Goal: Task Accomplishment & Management: Manage account settings

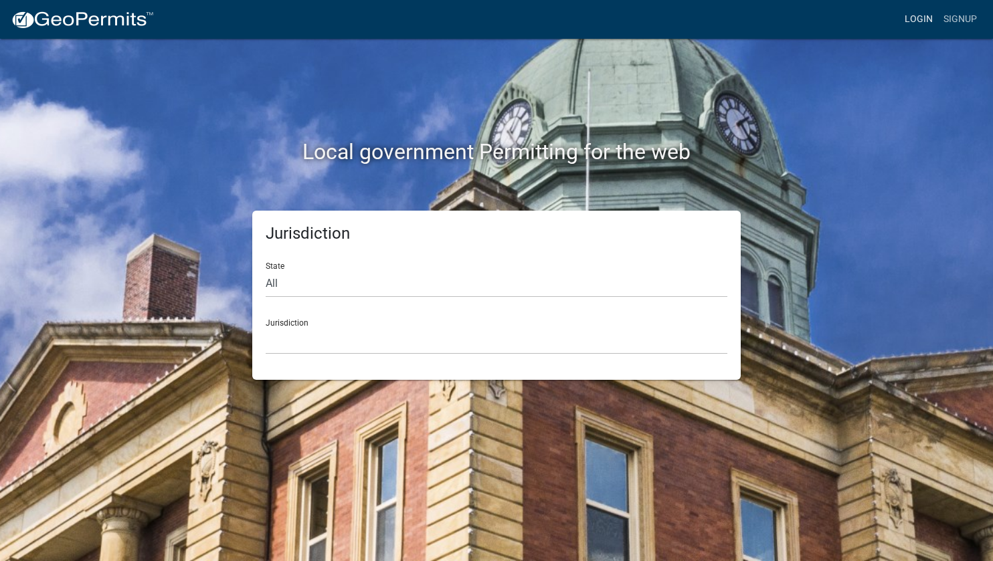
click at [917, 17] on link "Login" at bounding box center [918, 19] width 39 height 25
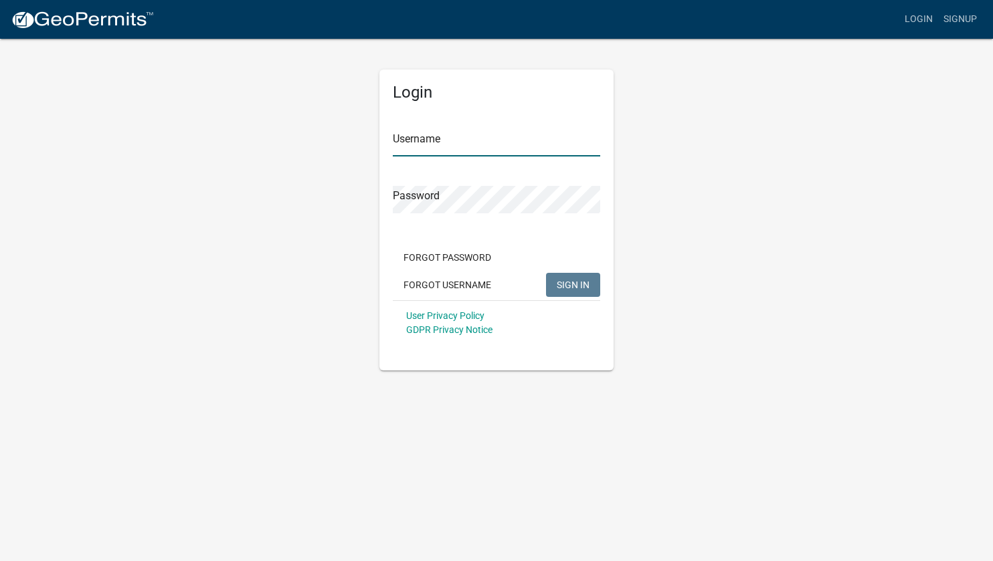
type input "mmcdonnell"
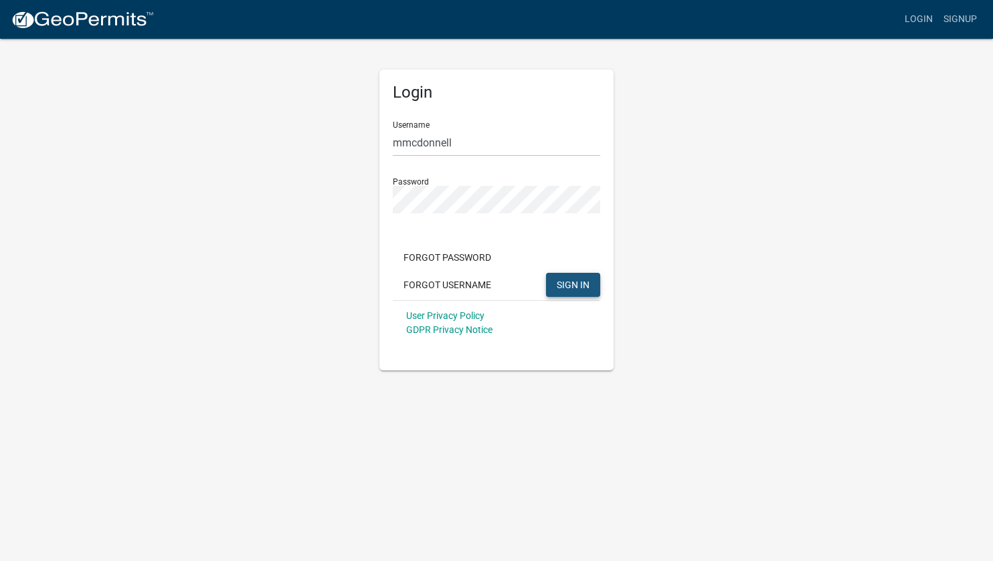
click at [559, 286] on span "SIGN IN" at bounding box center [573, 284] width 33 height 11
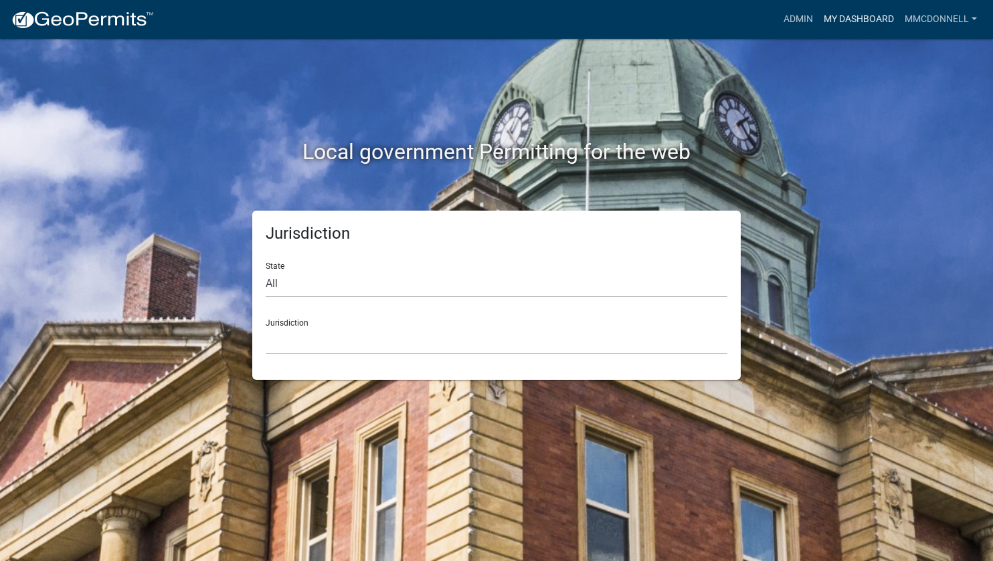
click at [842, 21] on link "My Dashboard" at bounding box center [858, 19] width 81 height 25
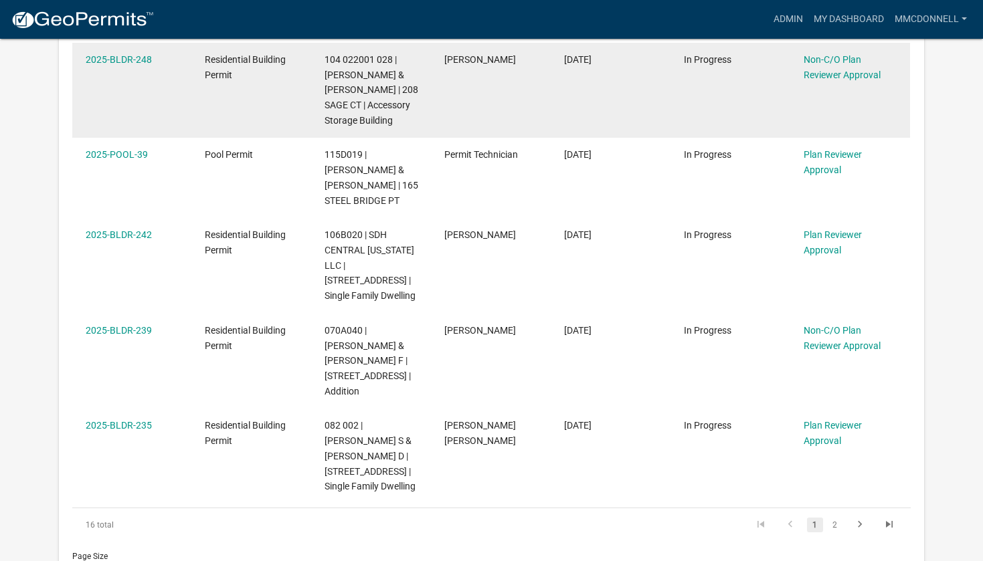
scroll to position [870, 0]
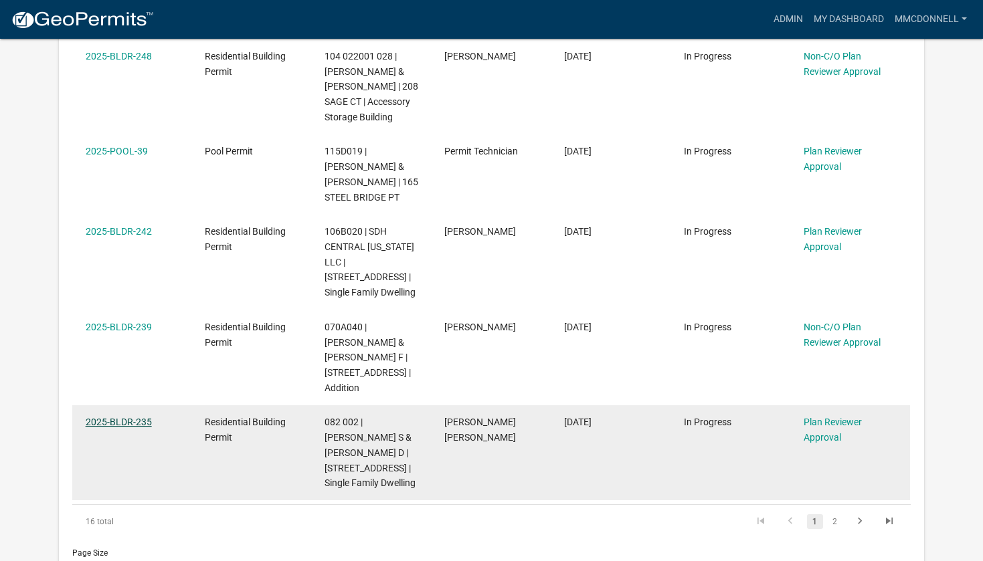
click at [116, 420] on link "2025-BLDR-235" at bounding box center [119, 422] width 66 height 11
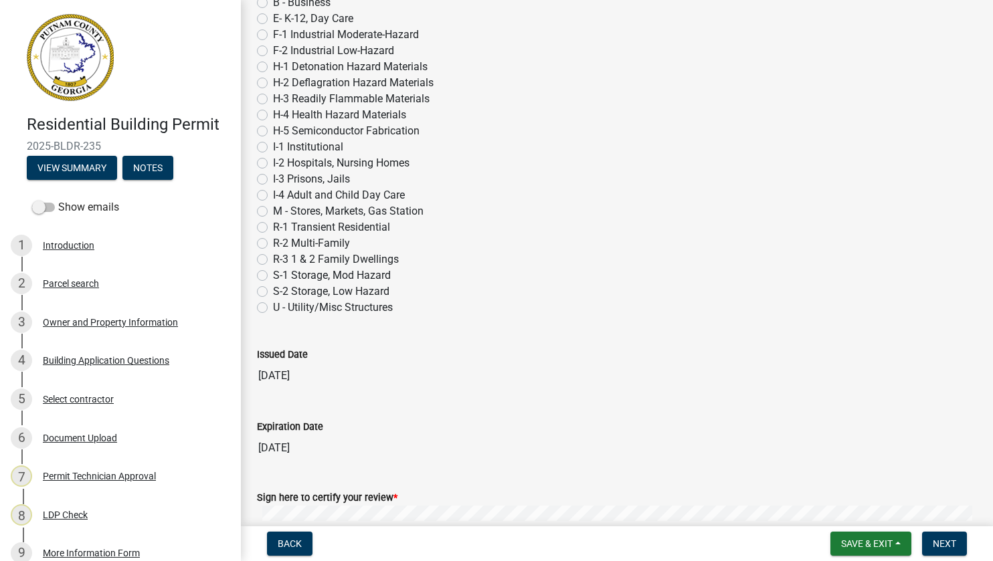
scroll to position [803, 0]
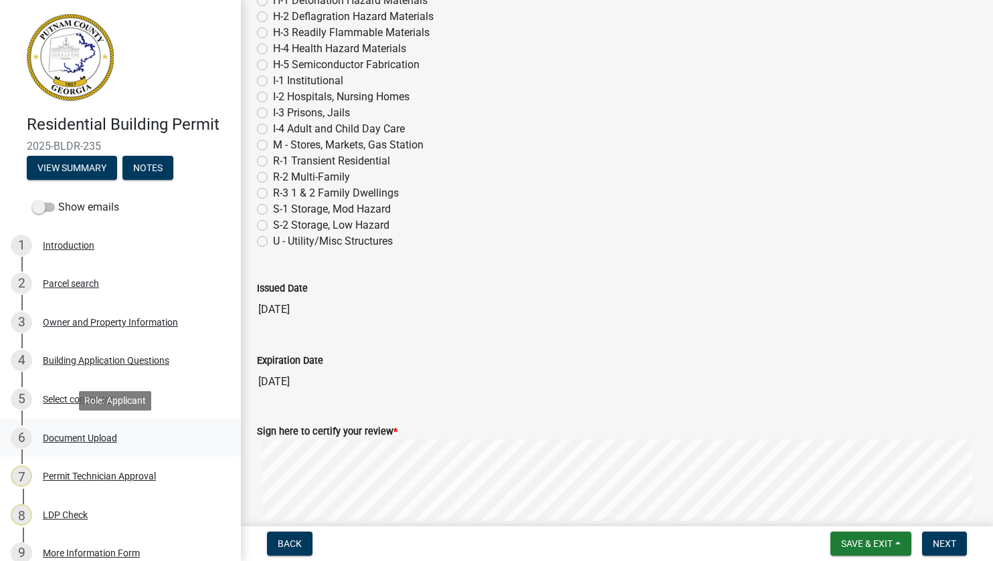
click at [57, 440] on div "Document Upload" at bounding box center [80, 438] width 74 height 9
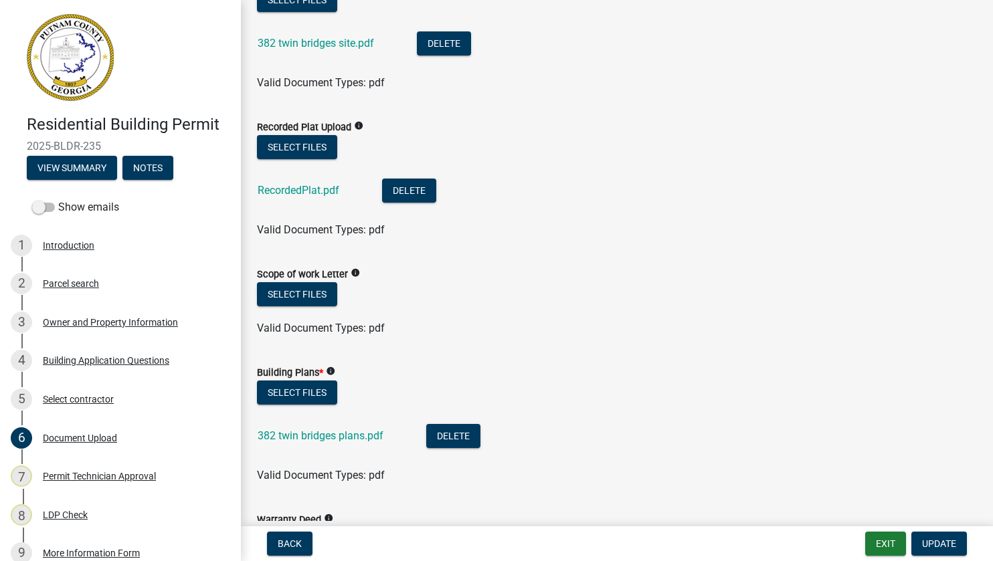
scroll to position [535, 0]
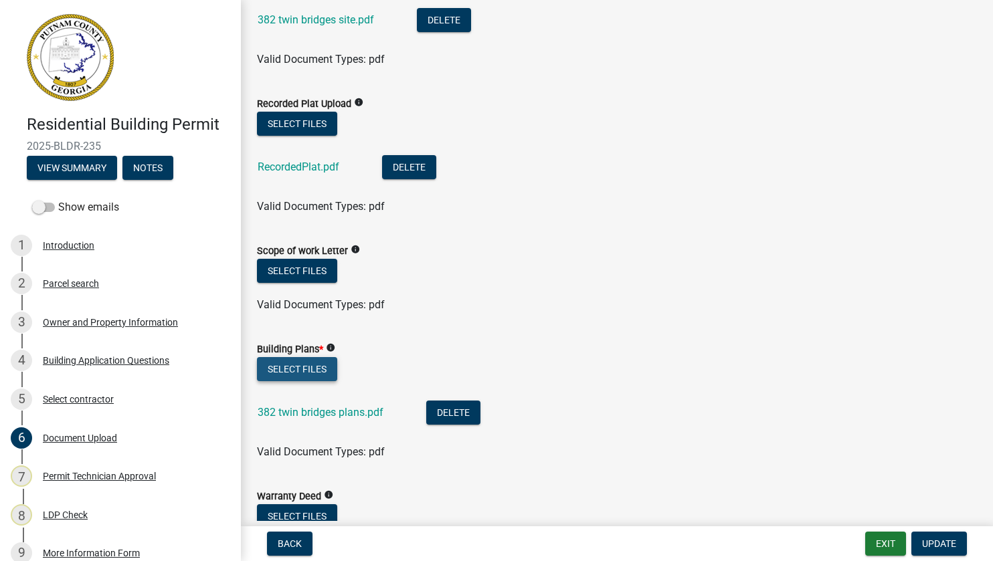
click at [294, 372] on button "Select files" at bounding box center [297, 369] width 80 height 24
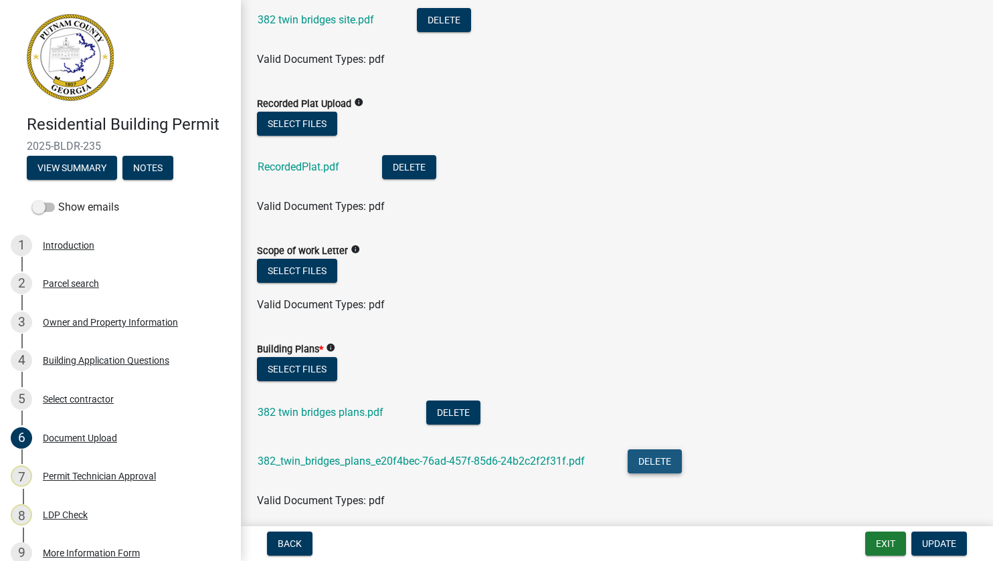
click at [638, 462] on button "Delete" at bounding box center [655, 462] width 54 height 24
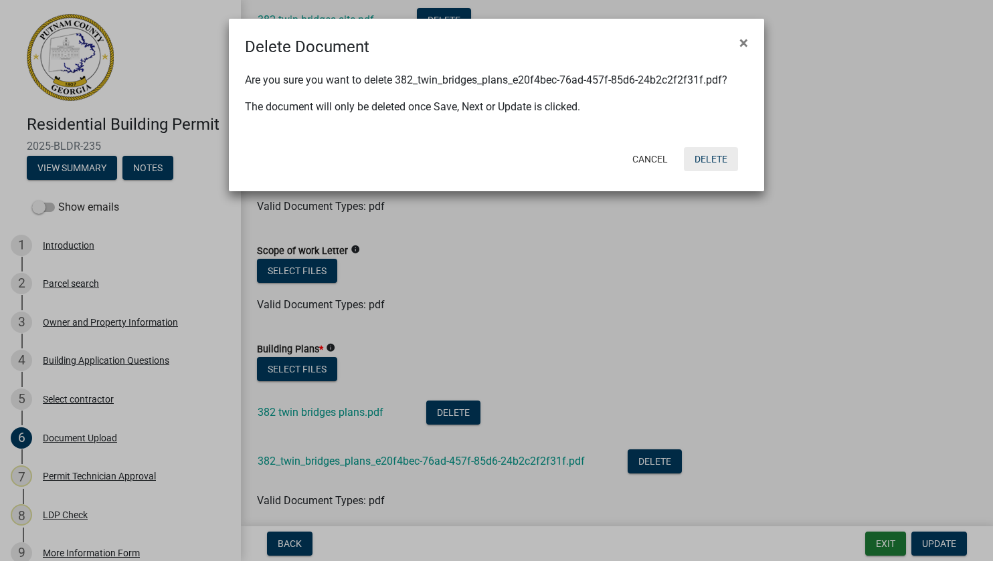
click at [702, 153] on button "Delete" at bounding box center [711, 159] width 54 height 24
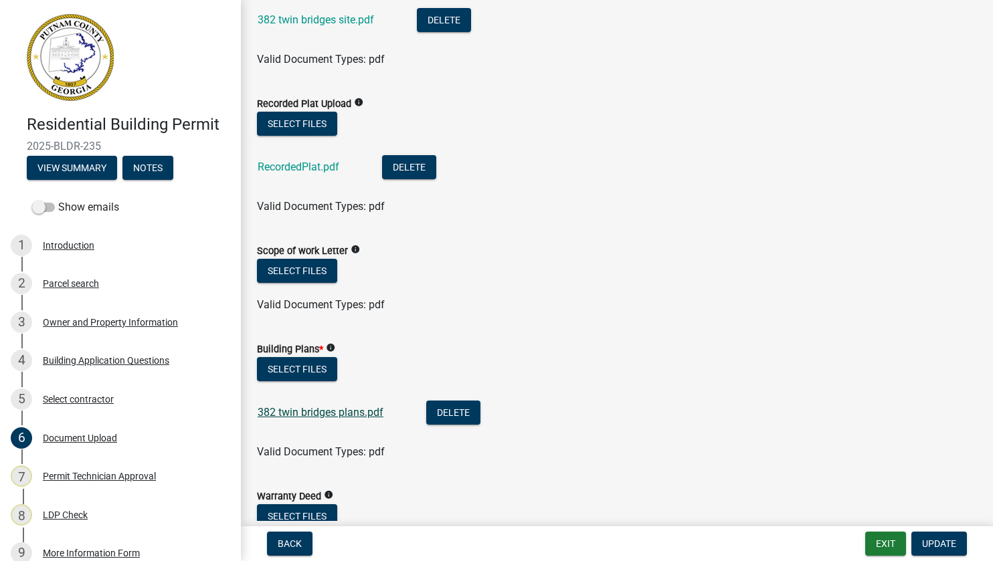
click at [310, 410] on link "382 twin bridges plans.pdf" at bounding box center [321, 412] width 126 height 13
